Goal: Communication & Community: Share content

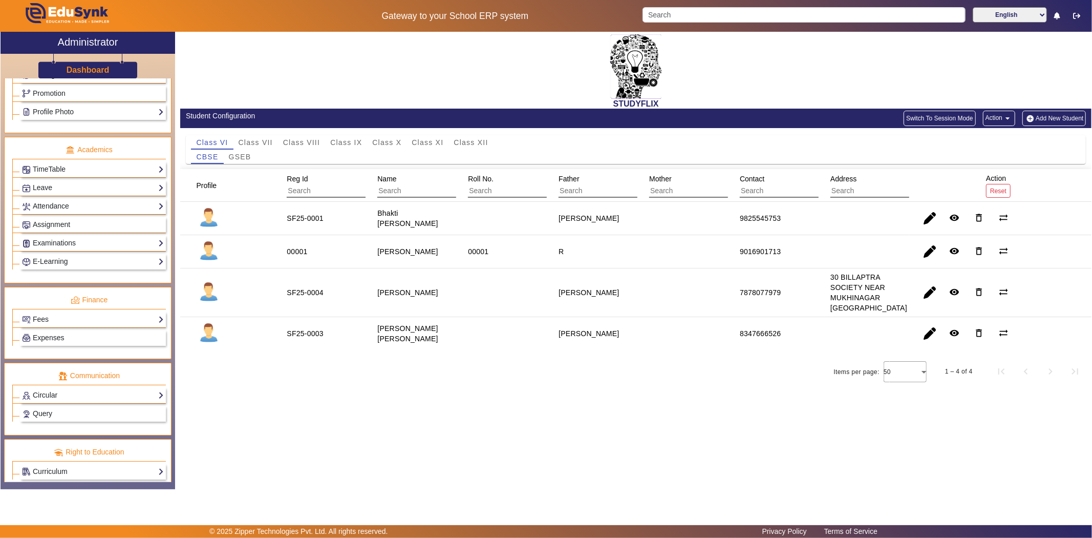
scroll to position [365, 0]
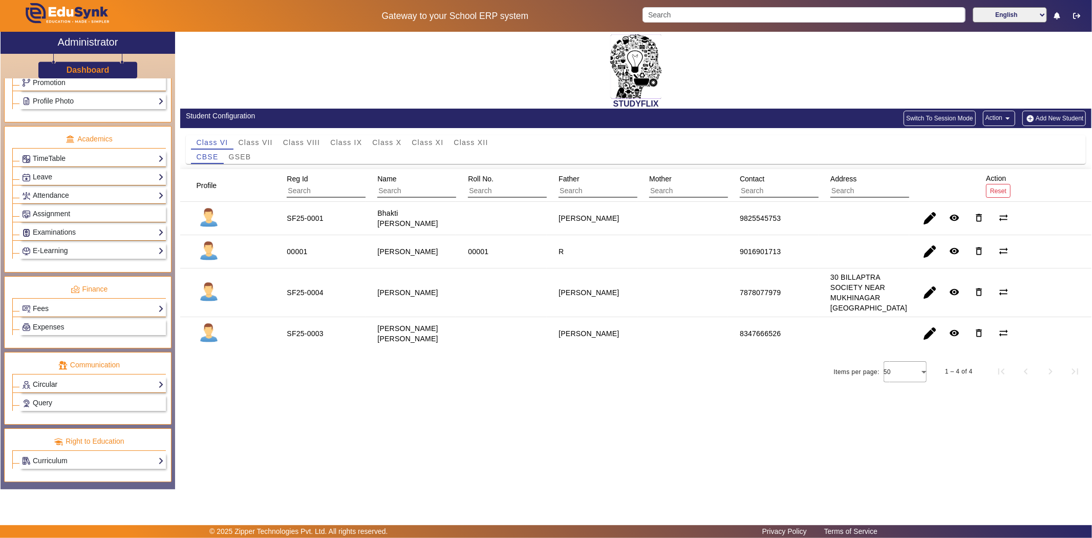
click at [51, 381] on link "Circular" at bounding box center [93, 384] width 142 height 12
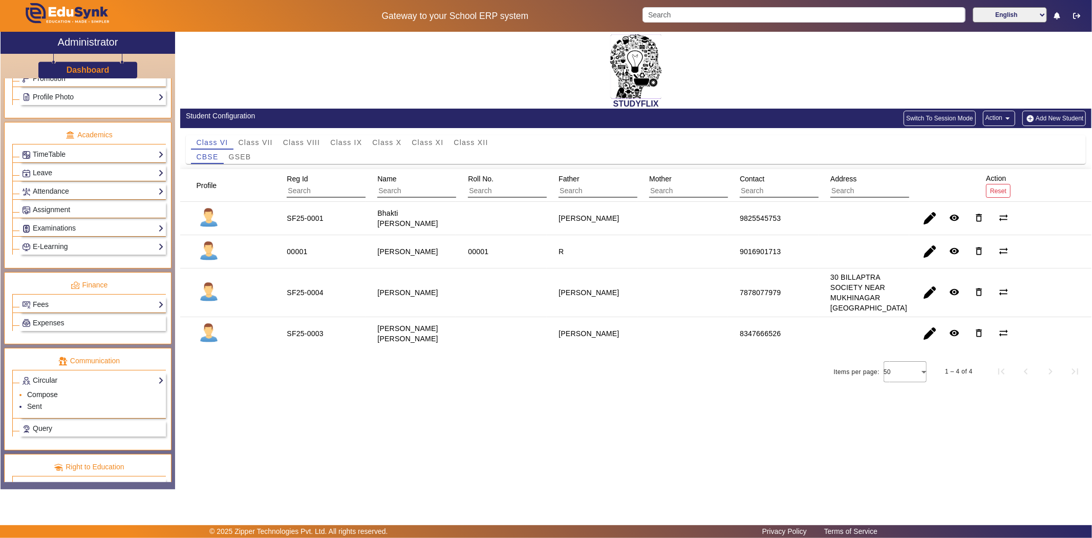
click at [39, 398] on link "Compose" at bounding box center [42, 394] width 31 height 8
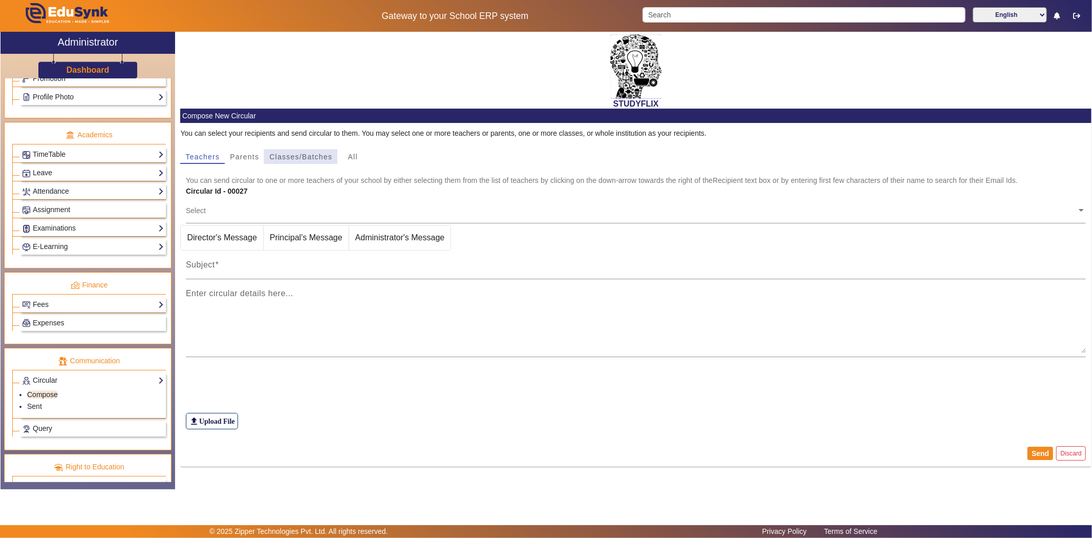
click at [283, 159] on span "Classes/Batches" at bounding box center [300, 156] width 63 height 7
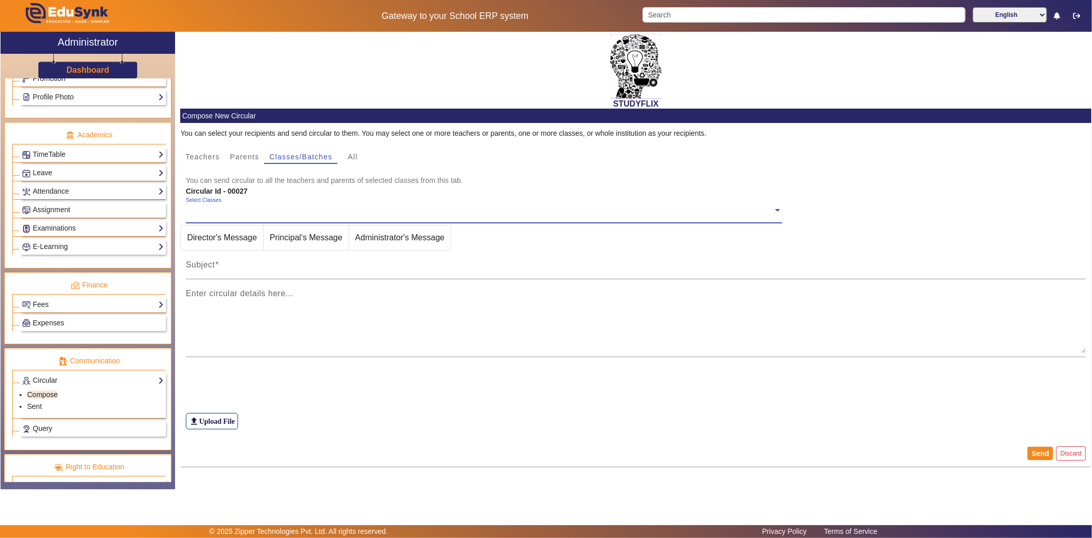
click at [293, 203] on div "Select Classes" at bounding box center [479, 208] width 587 height 22
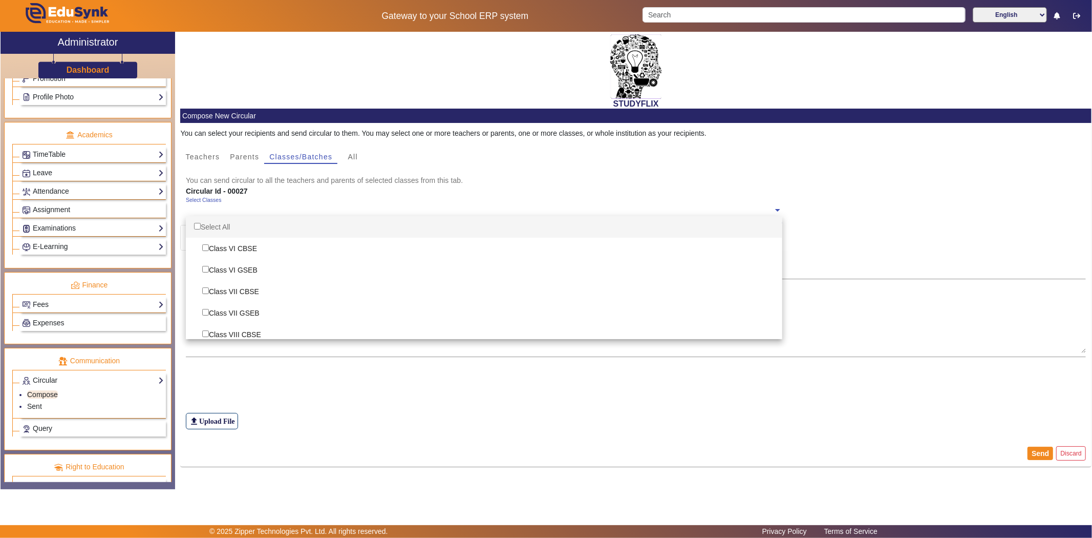
click at [258, 226] on div "Select All" at bounding box center [484, 227] width 597 height 22
checkbox input "true"
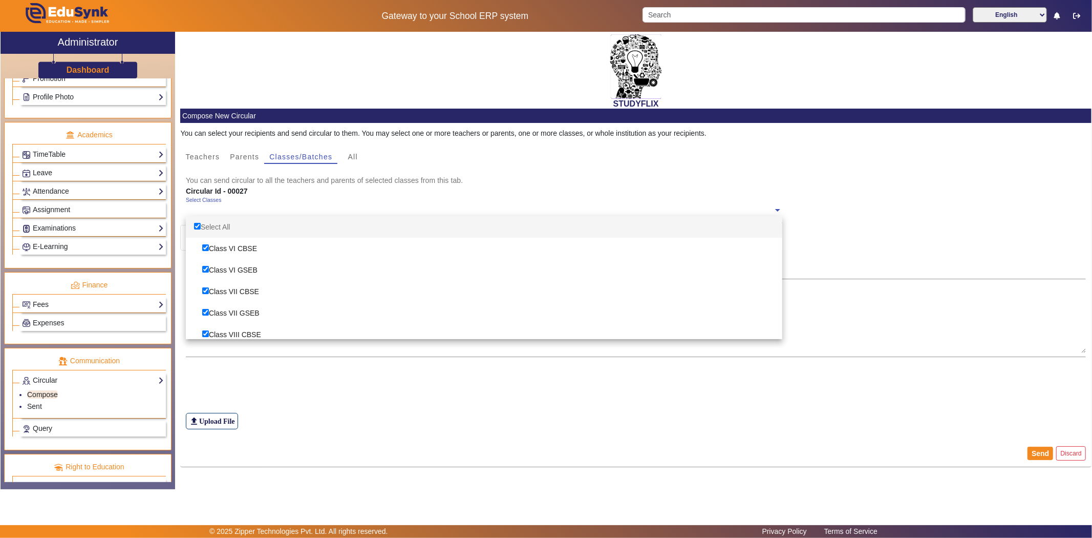
checkbox input "true"
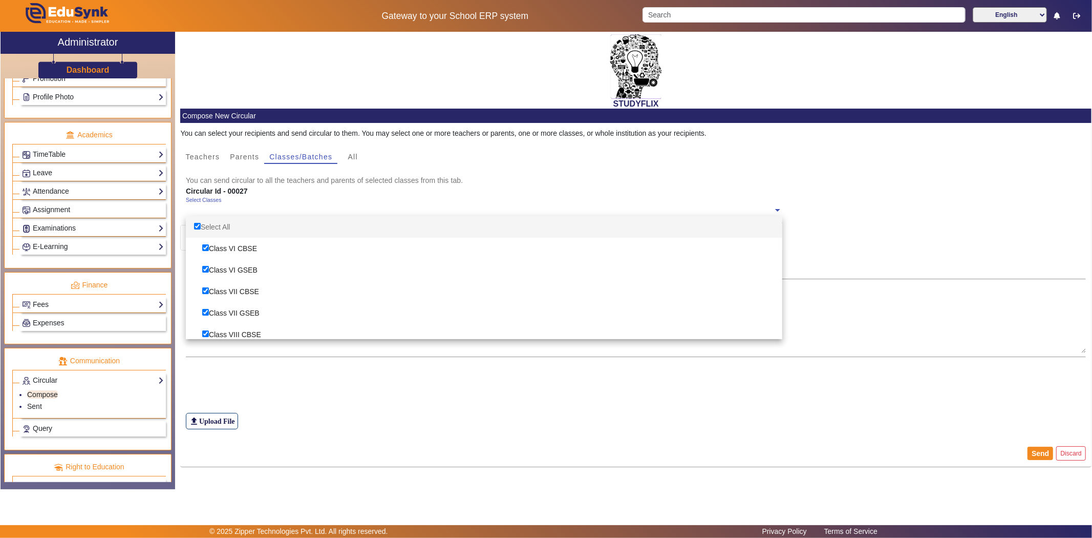
checkbox input "true"
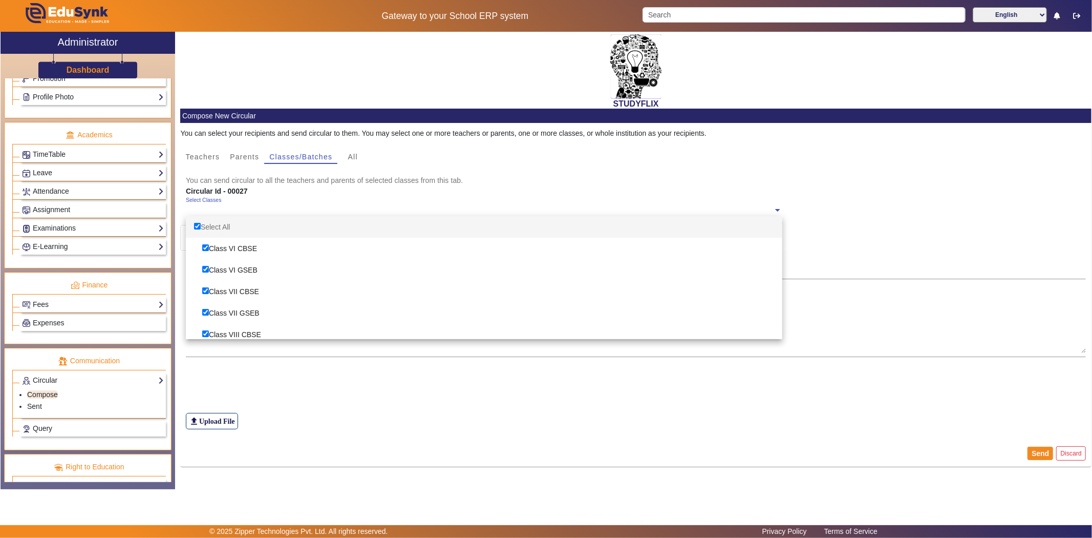
checkbox input "true"
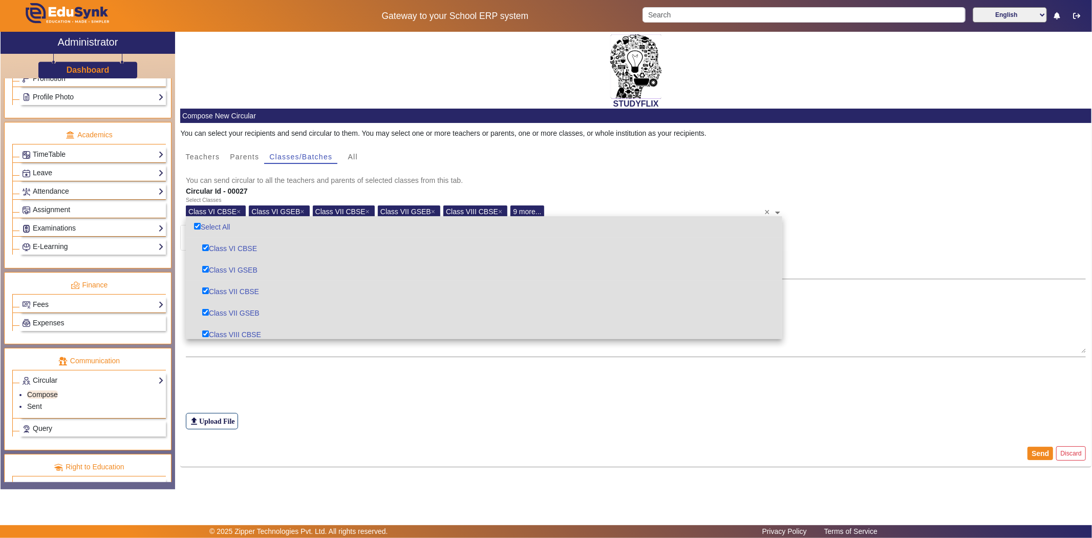
click at [269, 382] on div "file_upload Upload File" at bounding box center [636, 398] width 901 height 61
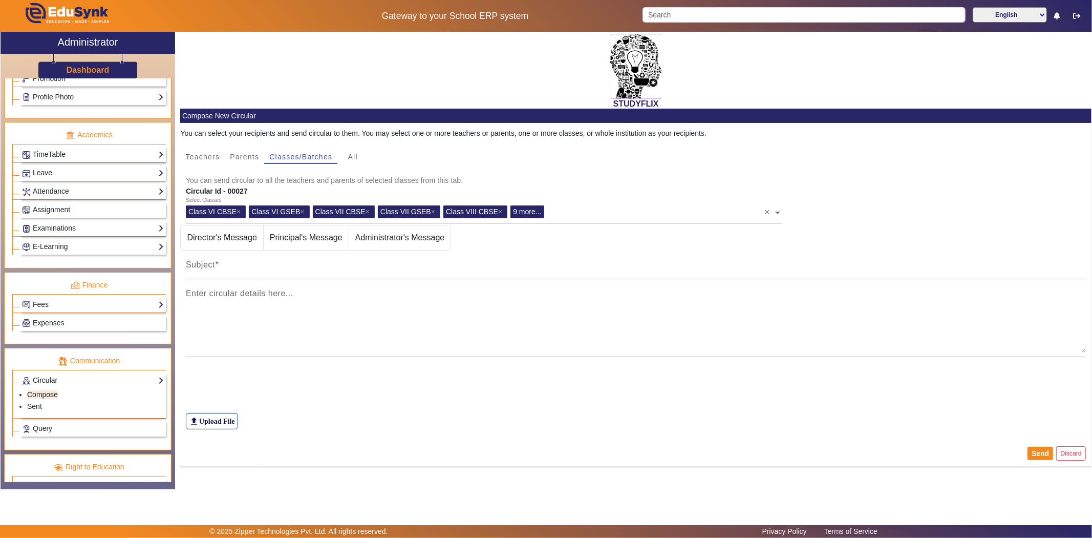
click at [255, 255] on div "Subject" at bounding box center [636, 264] width 901 height 29
type input "TIME TABLE [DATE]"
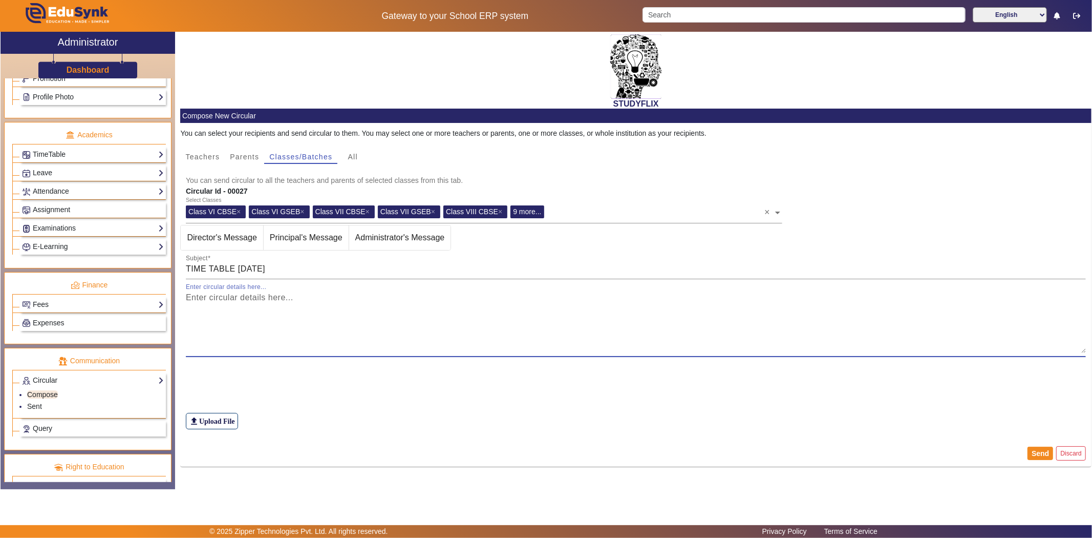
click at [273, 301] on textarea "Enter circular details here..." at bounding box center [636, 321] width 901 height 61
type textarea "T T"
click at [220, 418] on label "file_upload Upload File" at bounding box center [212, 421] width 52 height 16
click at [0, 0] on input "file_upload Upload File" at bounding box center [0, 0] width 0 height 0
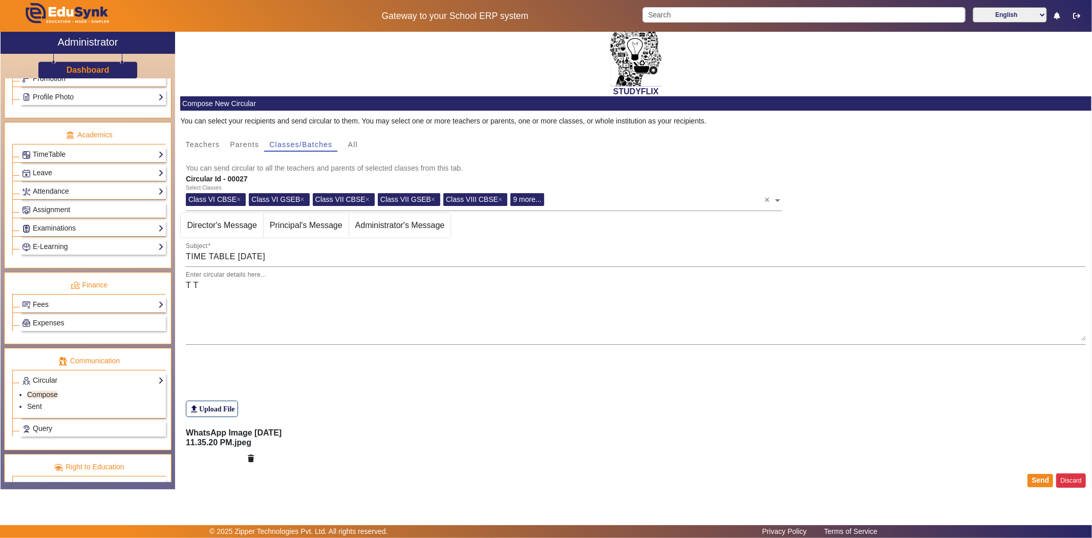
scroll to position [22, 0]
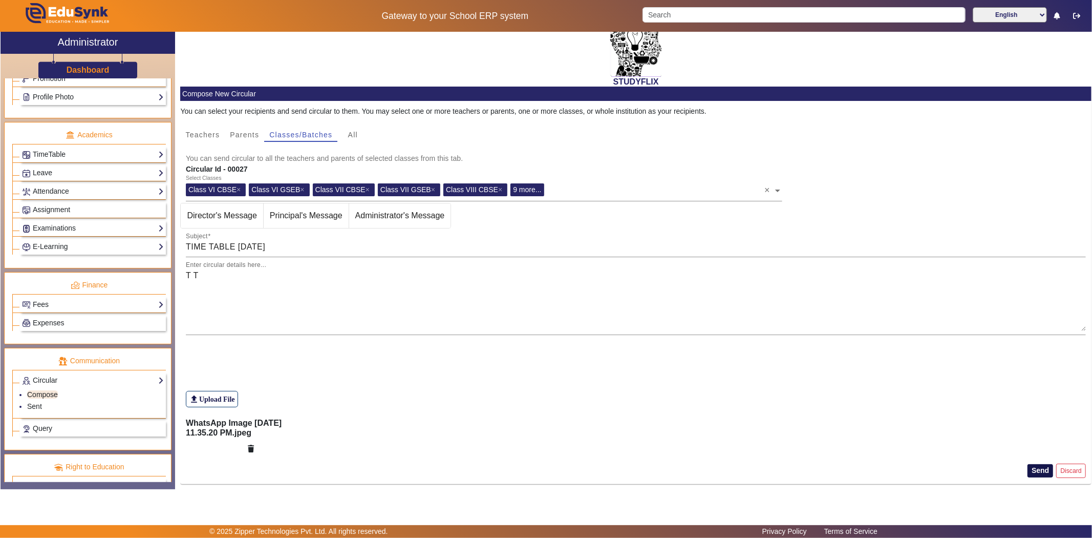
click at [1043, 466] on button "Send" at bounding box center [1041, 470] width 26 height 13
